Goal: Task Accomplishment & Management: Manage account settings

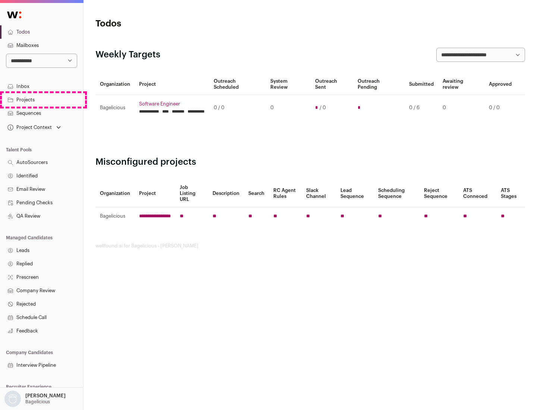
click at [41, 100] on link "Projects" at bounding box center [41, 99] width 83 height 13
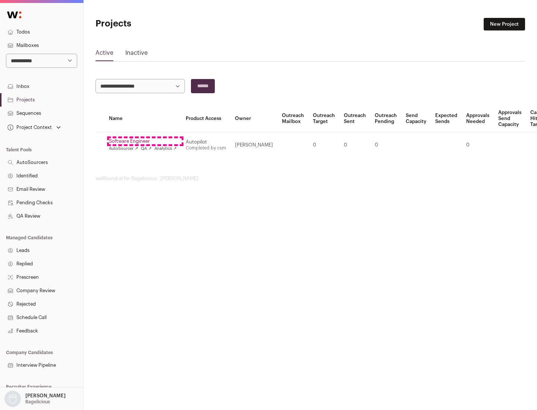
click at [145, 141] on link "Software Engineer" at bounding box center [143, 141] width 68 height 6
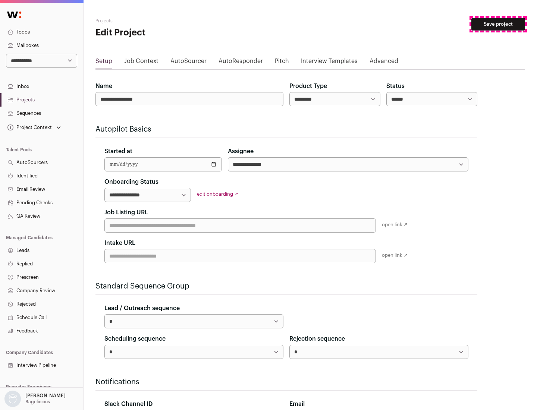
click at [498, 24] on button "Save project" at bounding box center [498, 24] width 54 height 13
